Goal: Navigation & Orientation: Find specific page/section

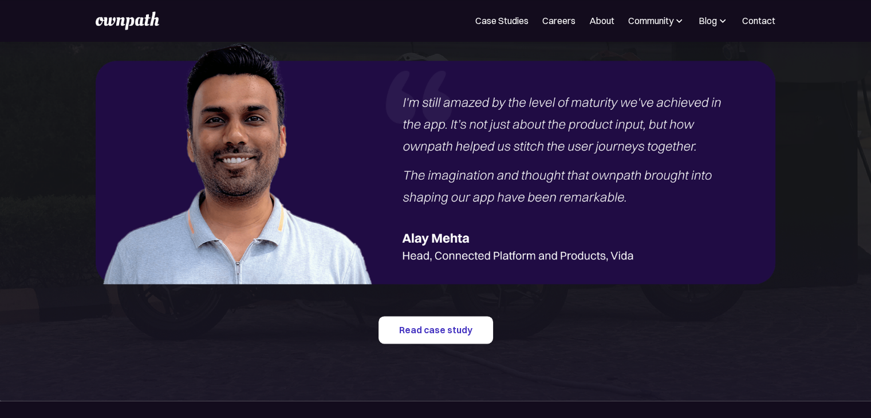
scroll to position [1370, 0]
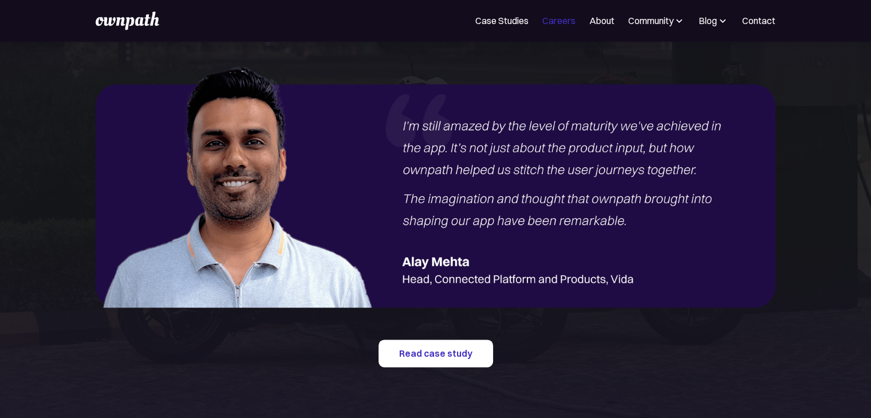
click at [562, 15] on link "Careers" at bounding box center [558, 21] width 33 height 14
click at [585, 24] on nav "Case Studies Careers About Community Events Resources Design Residency Work on …" at bounding box center [625, 21] width 300 height 14
click at [589, 24] on link "About" at bounding box center [601, 21] width 25 height 14
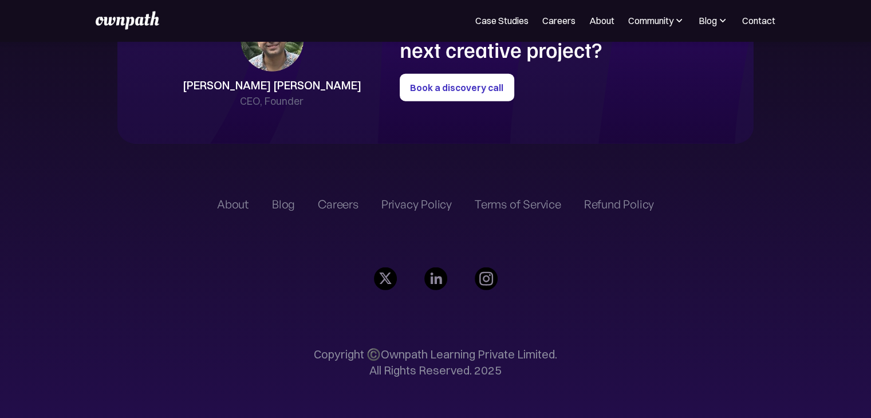
scroll to position [2692, 0]
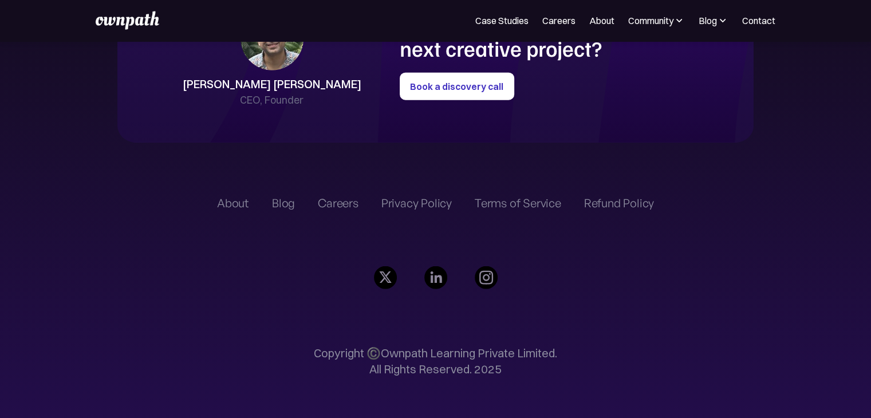
click at [427, 285] on img at bounding box center [435, 277] width 23 height 23
click at [372, 275] on div "About Blog Careers Privacy Policy Terms of Service Refund Policy Copyright ©️Ow…" at bounding box center [435, 292] width 437 height 261
click at [392, 281] on img at bounding box center [385, 277] width 23 height 23
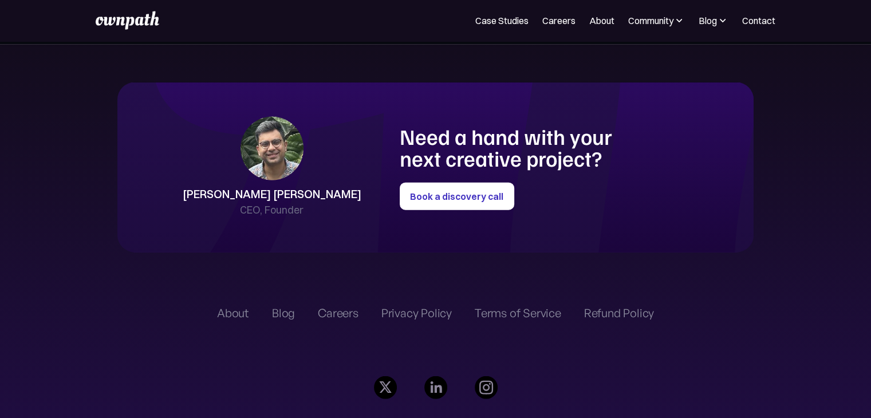
scroll to position [2582, 0]
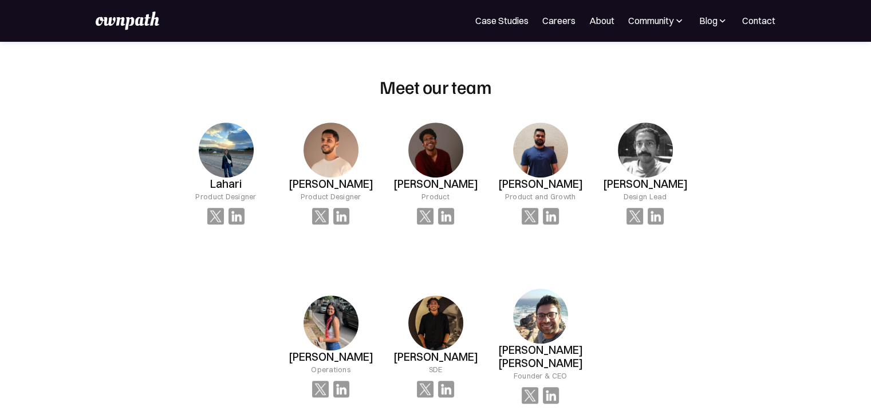
scroll to position [760, 0]
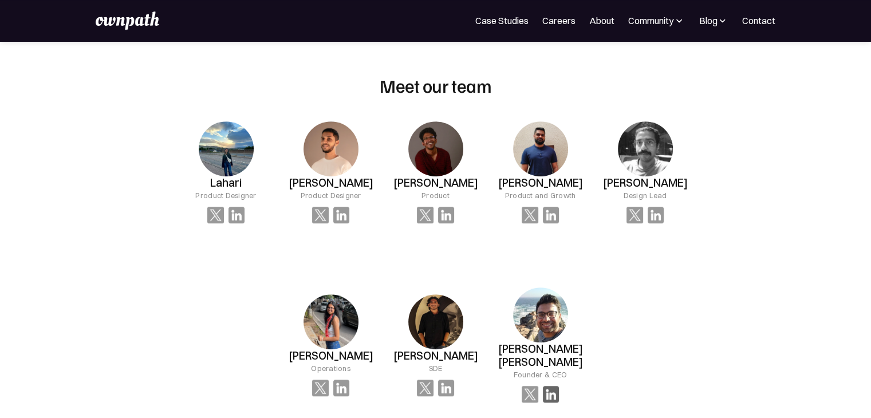
click at [548, 386] on img at bounding box center [551, 394] width 17 height 17
click at [449, 384] on img at bounding box center [446, 388] width 17 height 17
click at [242, 217] on img at bounding box center [237, 215] width 17 height 17
click at [229, 215] on img at bounding box center [237, 215] width 17 height 17
click at [235, 214] on img at bounding box center [237, 215] width 17 height 17
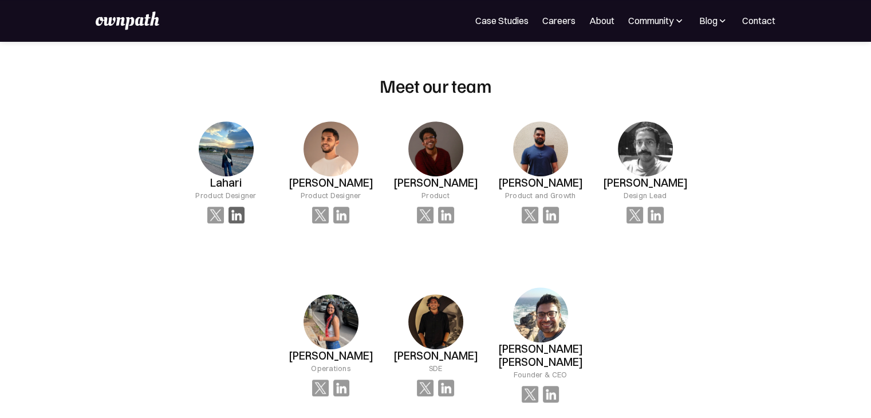
click at [238, 218] on img at bounding box center [237, 215] width 17 height 17
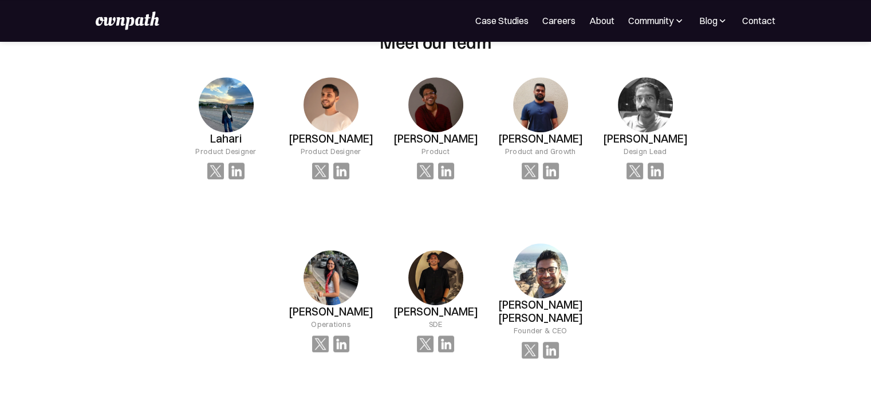
scroll to position [804, 0]
click at [245, 169] on img at bounding box center [237, 170] width 17 height 17
click at [245, 170] on img at bounding box center [237, 170] width 17 height 17
click at [254, 99] on img at bounding box center [226, 104] width 55 height 55
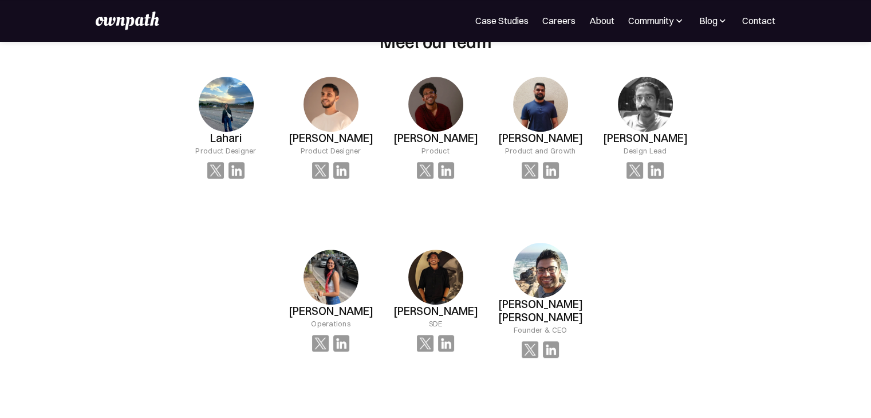
click at [254, 104] on img at bounding box center [226, 104] width 55 height 55
click at [245, 171] on img at bounding box center [237, 170] width 17 height 17
drag, startPoint x: 660, startPoint y: 171, endPoint x: 637, endPoint y: 170, distance: 22.9
click at [245, 170] on div at bounding box center [226, 170] width 38 height 17
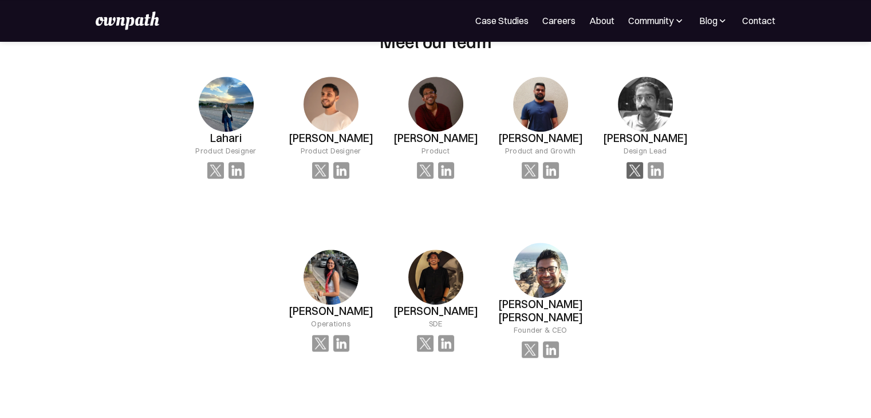
click at [224, 170] on img at bounding box center [215, 170] width 17 height 17
click at [245, 179] on img at bounding box center [237, 170] width 17 height 17
click at [548, 341] on img at bounding box center [551, 349] width 17 height 17
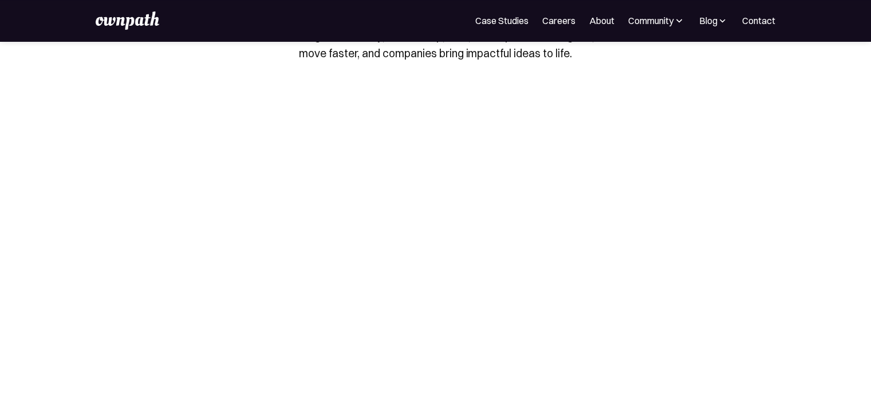
scroll to position [0, 0]
